Goal: Information Seeking & Learning: Find specific fact

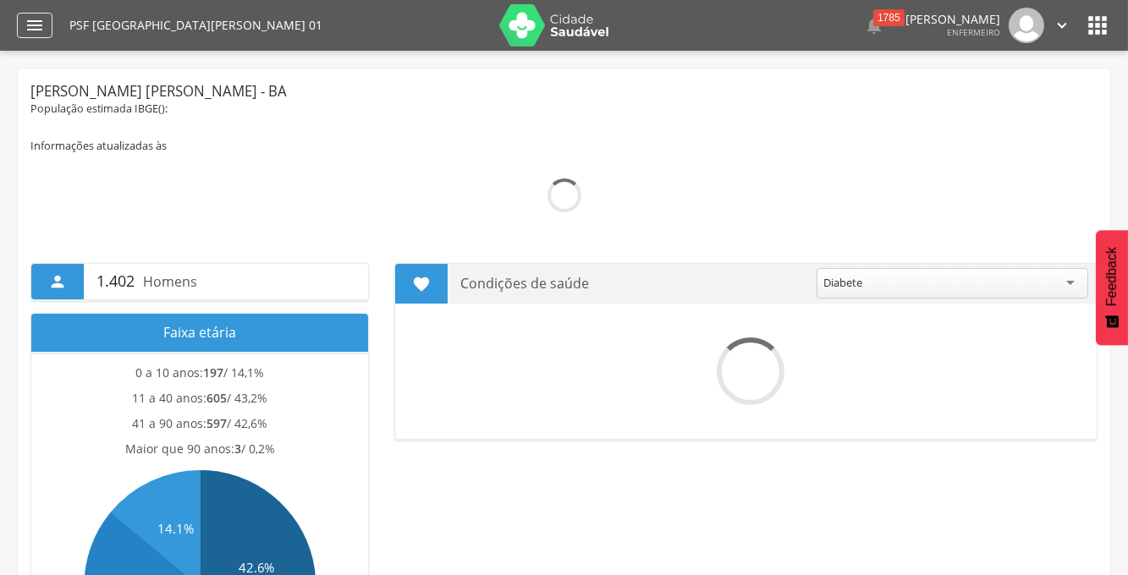
click at [32, 29] on icon "" at bounding box center [35, 25] width 20 height 20
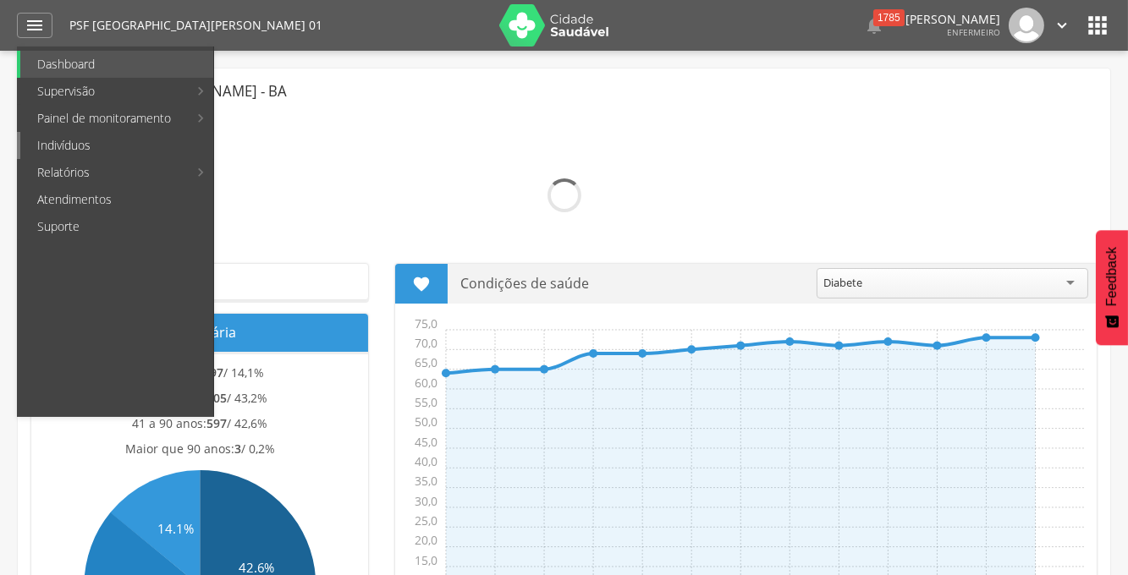
click at [57, 151] on link "Indivíduos" at bounding box center [116, 145] width 193 height 27
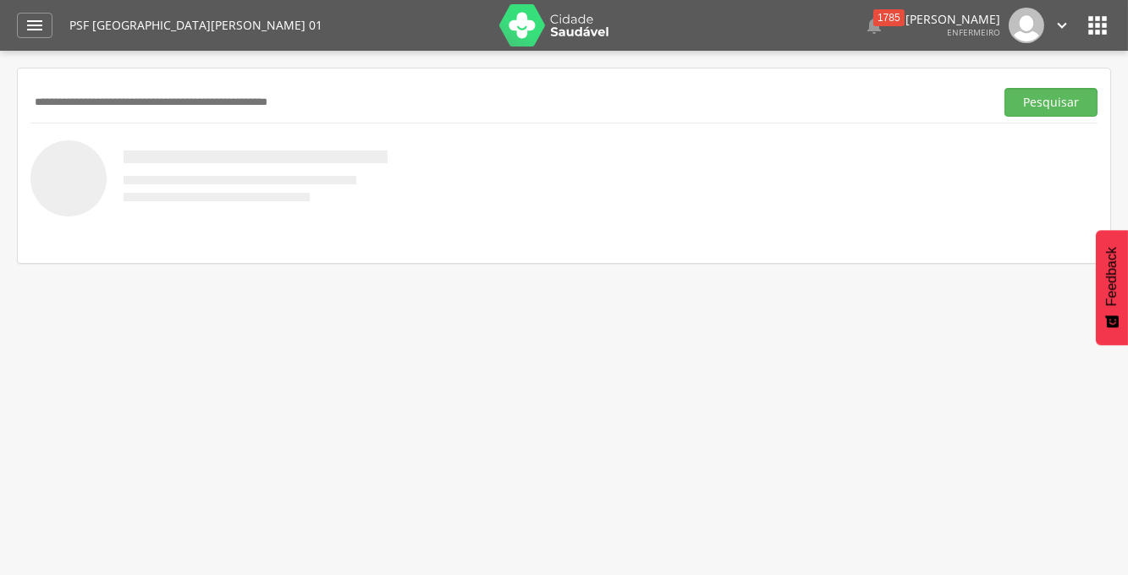
click at [113, 99] on input "text" at bounding box center [508, 102] width 957 height 29
paste input "**********"
type input "**********"
click at [1005, 88] on button "Pesquisar" at bounding box center [1051, 102] width 93 height 29
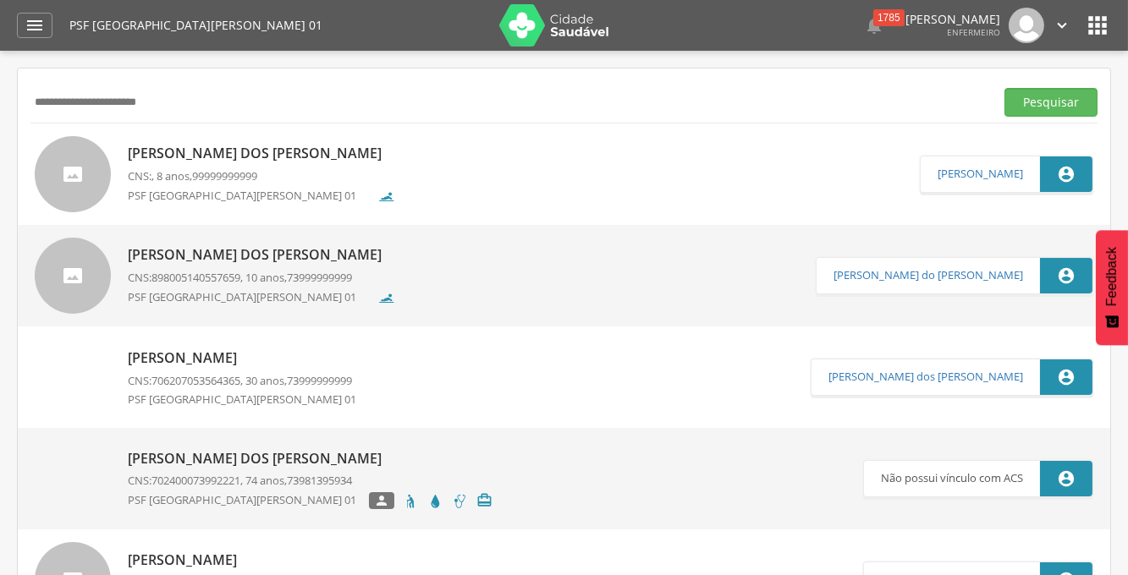
click at [214, 253] on p "[PERSON_NAME] dos [PERSON_NAME]" at bounding box center [261, 254] width 267 height 19
type input "**********"
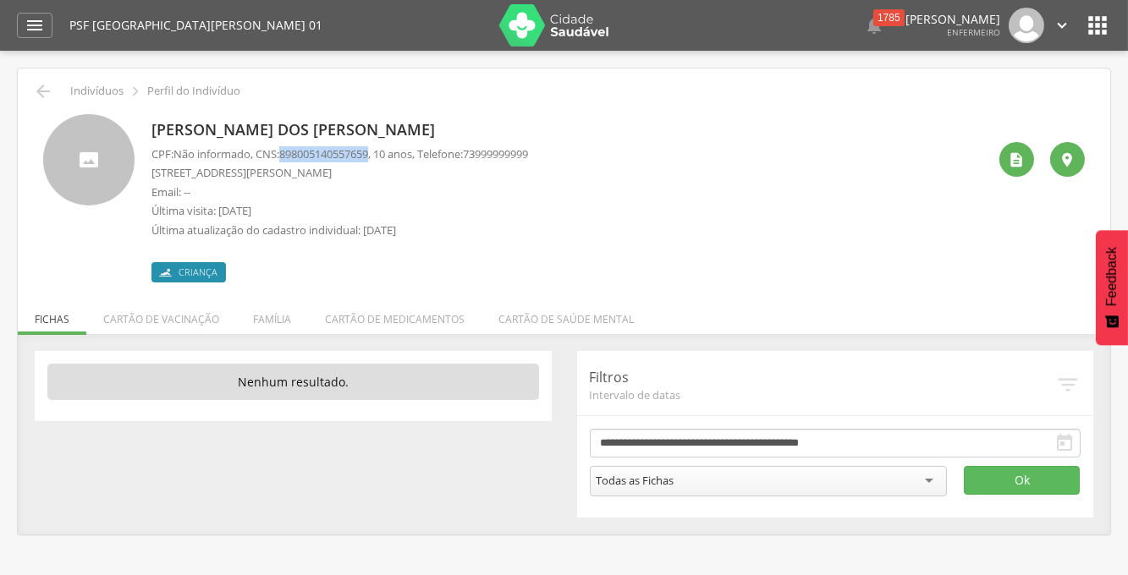
drag, startPoint x: 380, startPoint y: 151, endPoint x: 283, endPoint y: 146, distance: 97.5
click at [283, 146] on p "CPF: Não informado , CNS: [PHONE_NUMBER] , 10 anos, Telefone: [PHONE_NUMBER]" at bounding box center [339, 154] width 377 height 16
copy p "898005140557659"
click at [171, 95] on p "Perfil do Indivíduo" at bounding box center [193, 92] width 93 height 14
click at [174, 96] on p "Perfil do Indivíduo" at bounding box center [193, 92] width 93 height 14
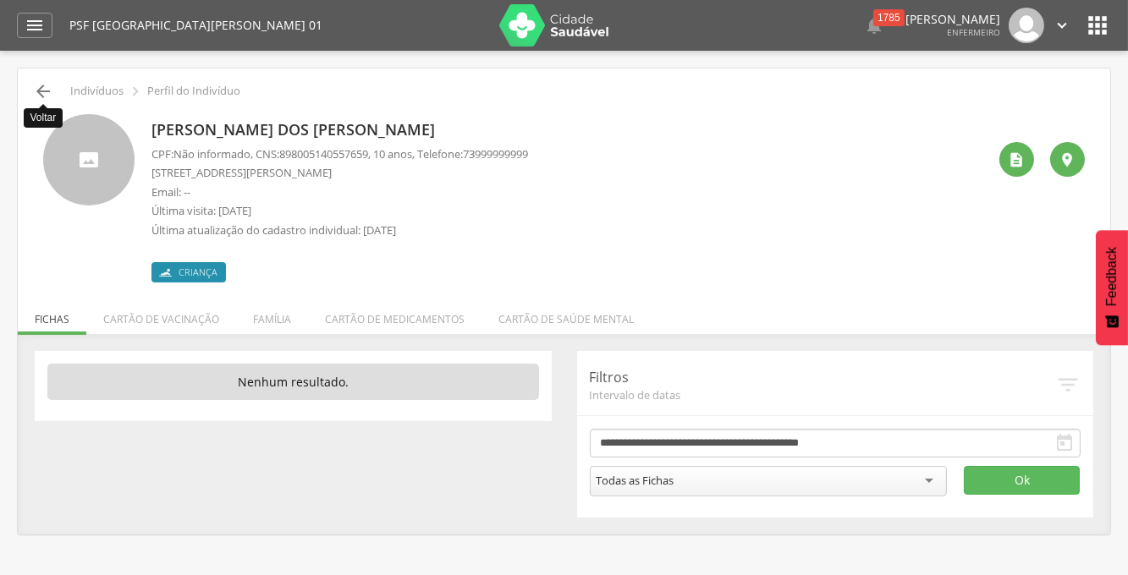
click at [47, 91] on icon "" at bounding box center [43, 91] width 20 height 20
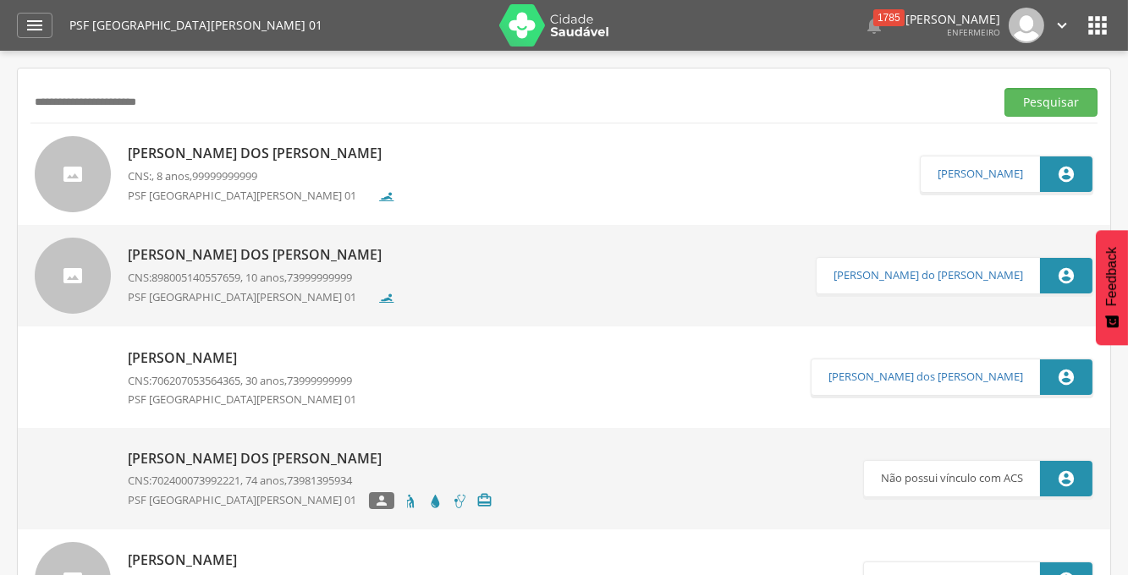
click at [199, 245] on p "[PERSON_NAME] dos [PERSON_NAME]" at bounding box center [261, 254] width 267 height 19
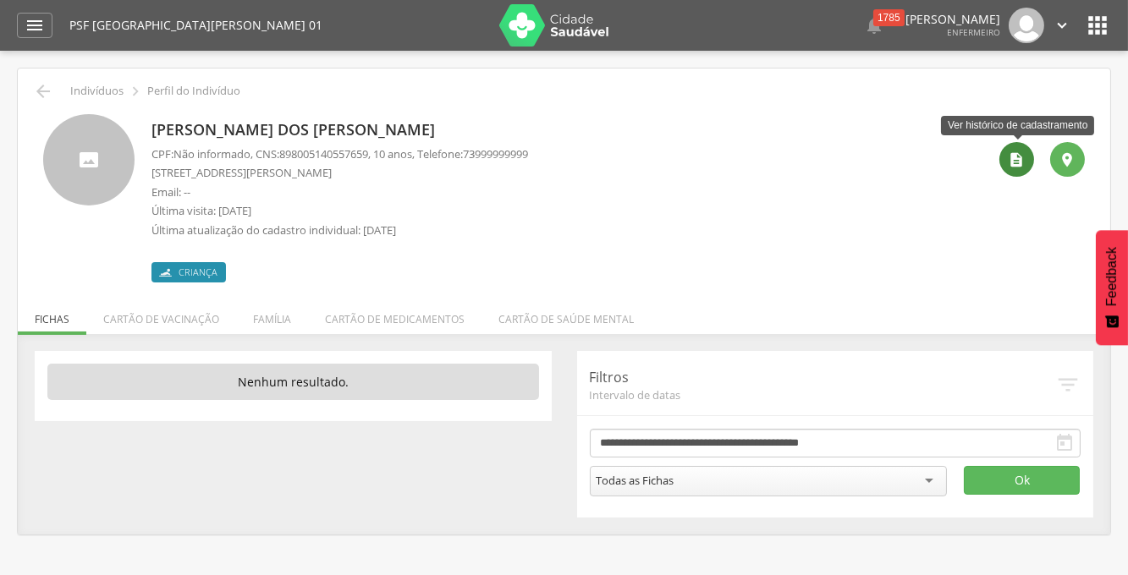
click at [1022, 159] on icon "" at bounding box center [1017, 159] width 17 height 17
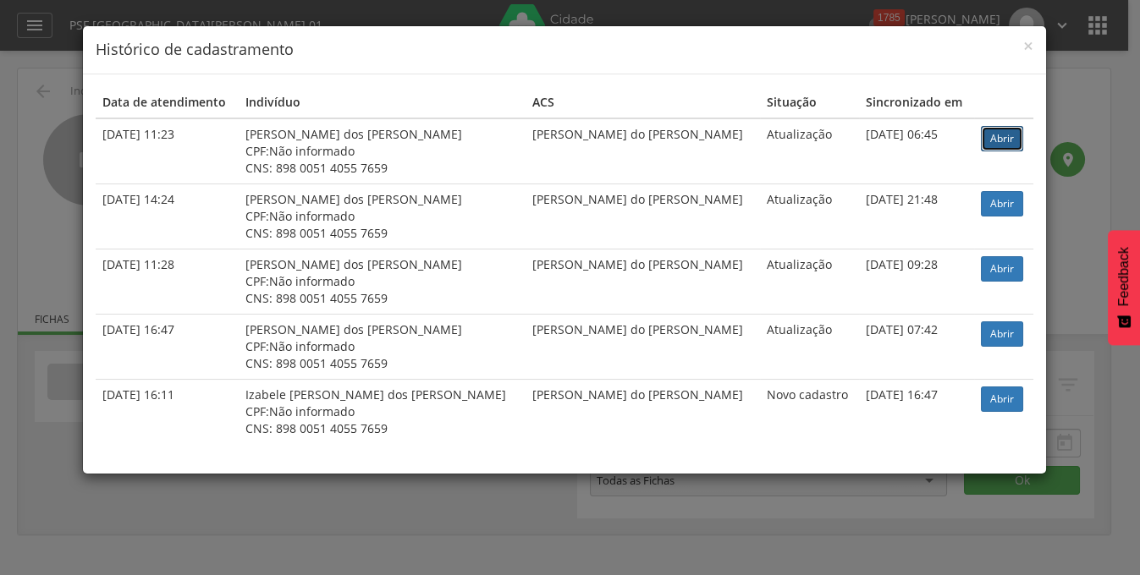
click at [981, 140] on link "Abrir" at bounding box center [1002, 138] width 42 height 25
click at [1027, 42] on span "×" at bounding box center [1028, 46] width 10 height 24
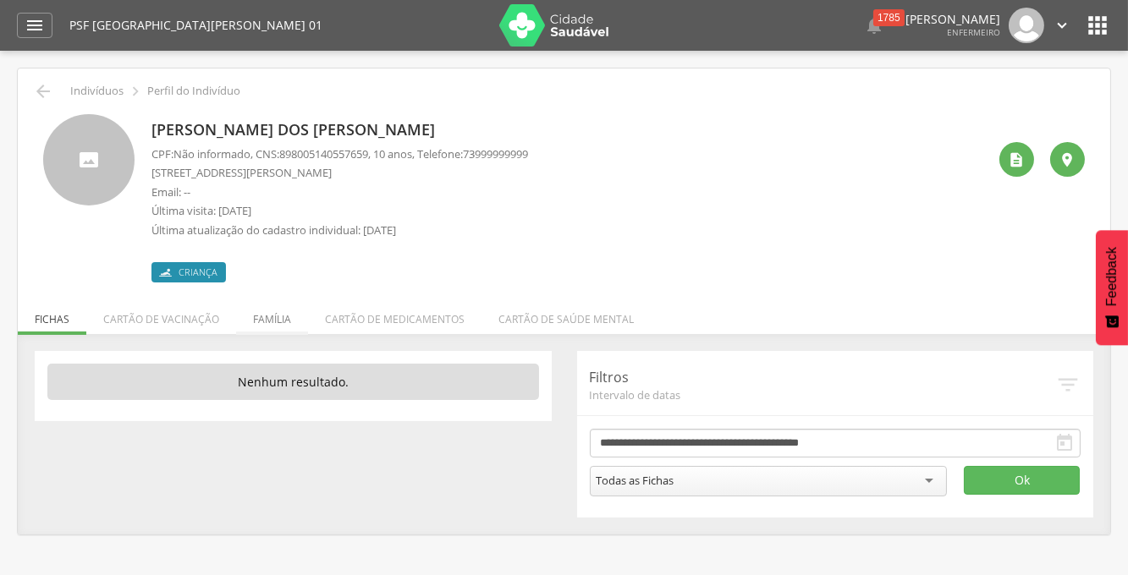
click at [262, 324] on li "Família" at bounding box center [272, 315] width 72 height 40
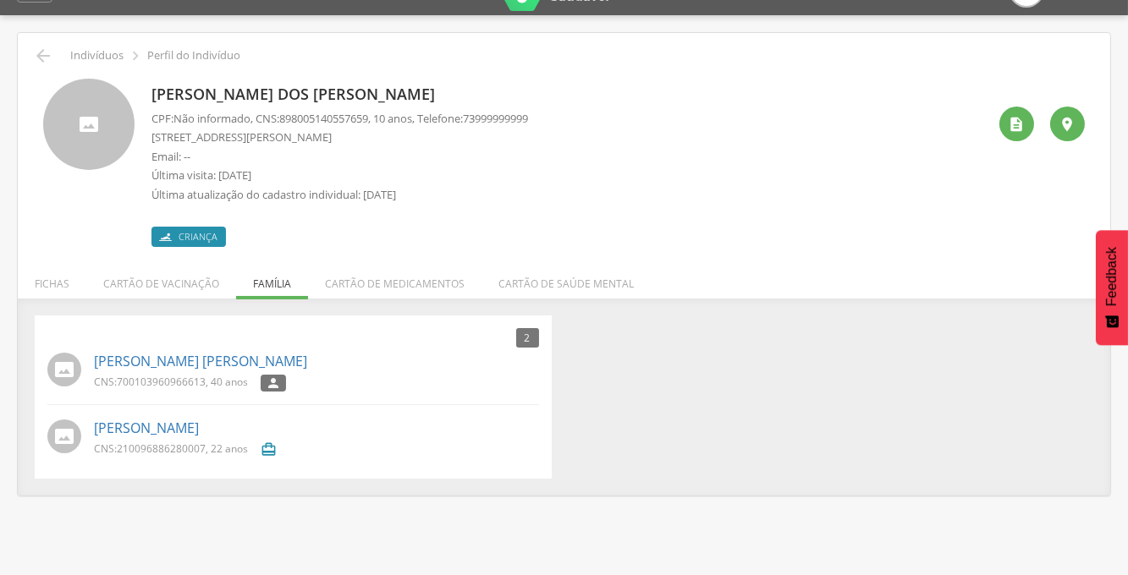
scroll to position [51, 0]
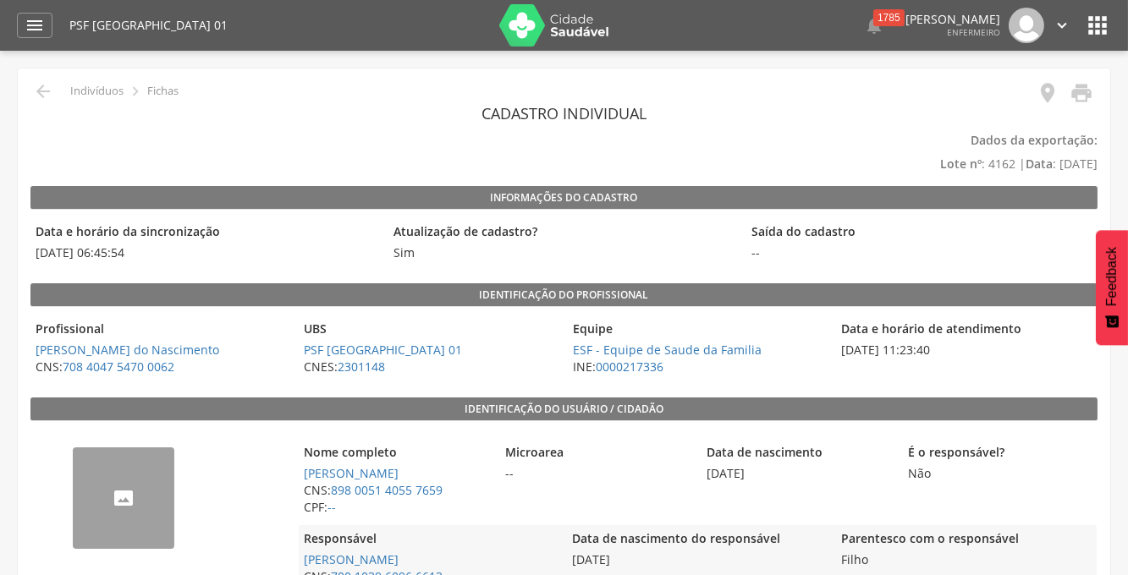
click at [31, 89] on div " Indivíduos  Fichas" at bounding box center [104, 91] width 148 height 20
drag, startPoint x: 41, startPoint y: 89, endPoint x: 32, endPoint y: 98, distance: 12.6
click at [41, 91] on icon "" at bounding box center [43, 91] width 20 height 20
